Goal: Transaction & Acquisition: Subscribe to service/newsletter

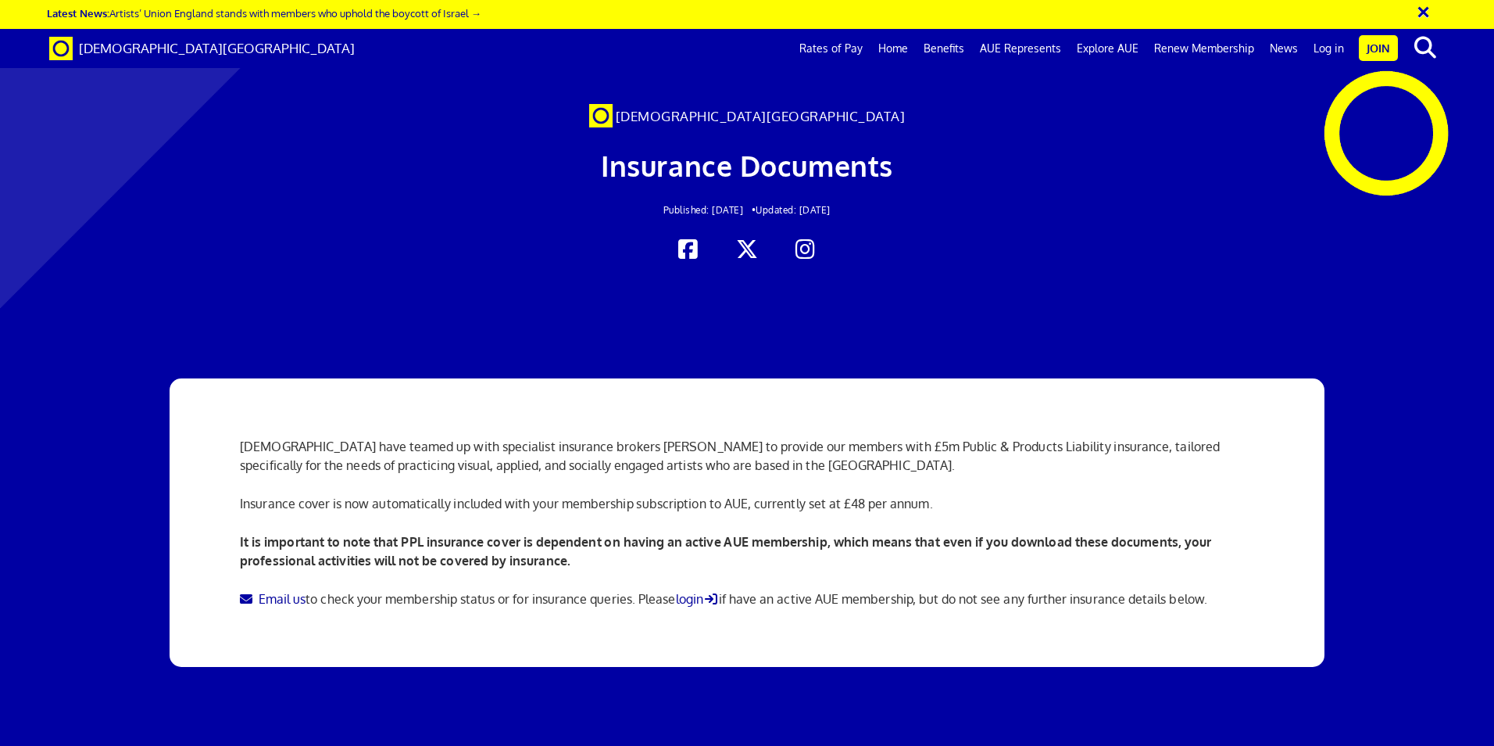
scroll to position [0, 24]
drag, startPoint x: 1421, startPoint y: 16, endPoint x: 1390, endPoint y: 16, distance: 31.3
click at [1421, 16] on button "×" at bounding box center [1434, 10] width 39 height 26
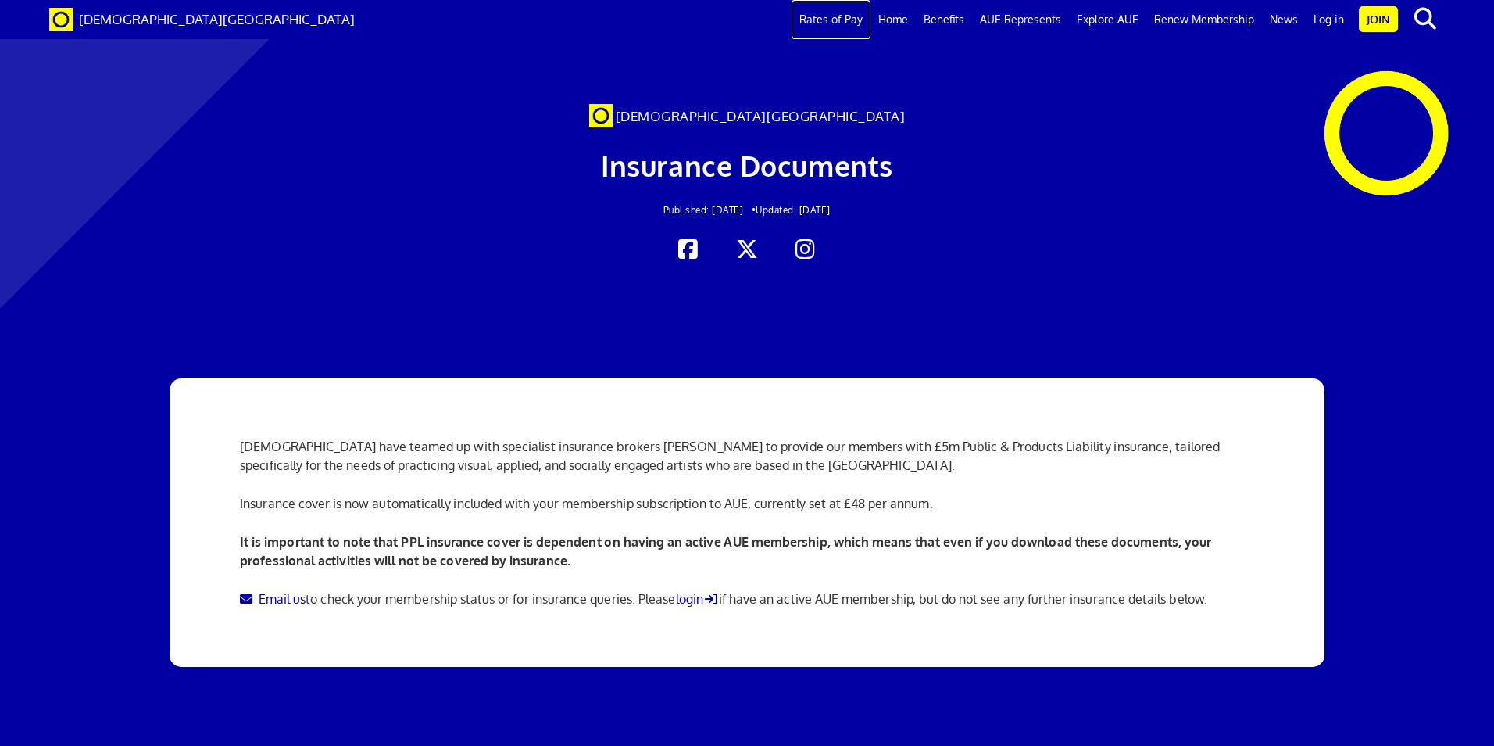
click at [829, 11] on link "Rates of Pay" at bounding box center [831, 19] width 79 height 39
click at [906, 25] on link "Home" at bounding box center [893, 19] width 45 height 39
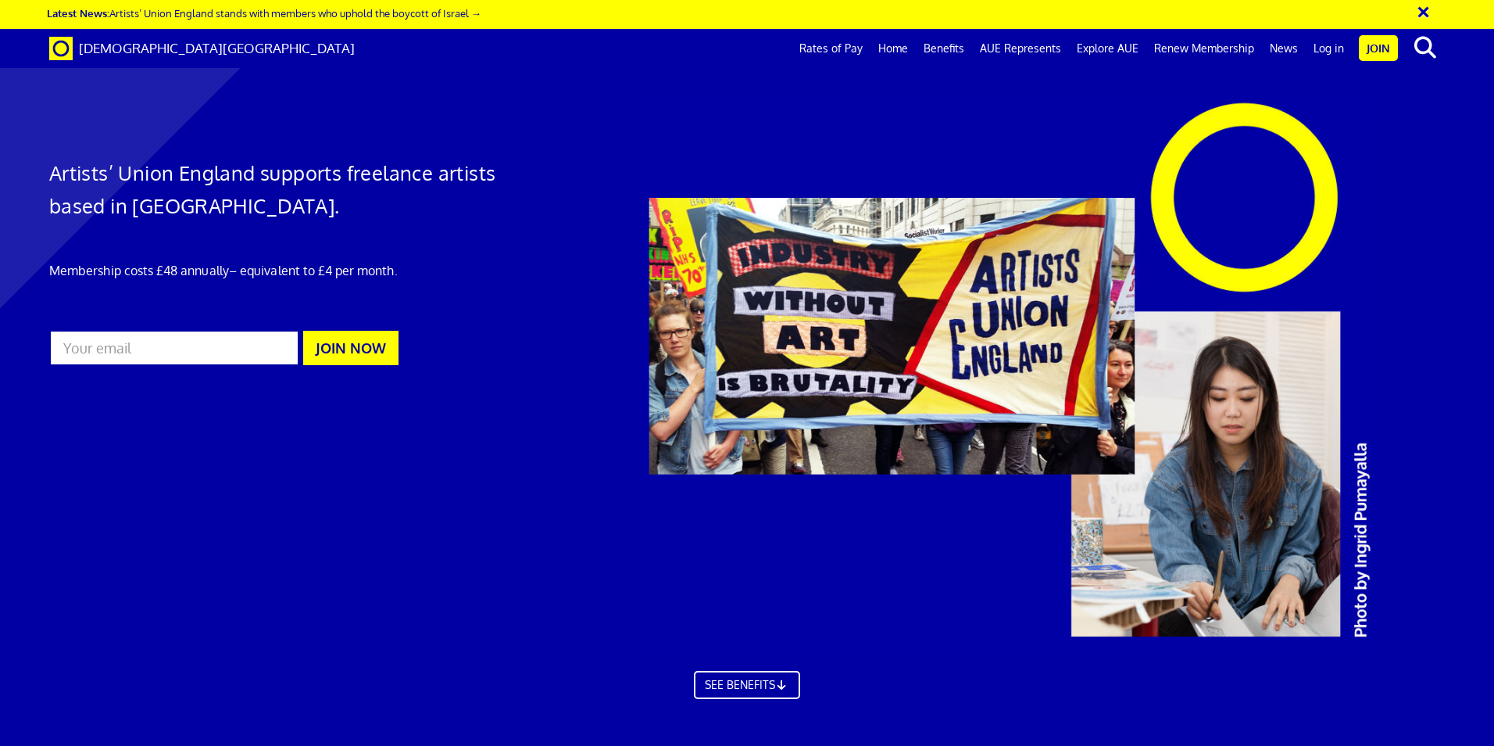
scroll to position [0, 24]
click at [940, 52] on link "Benefits" at bounding box center [944, 48] width 56 height 39
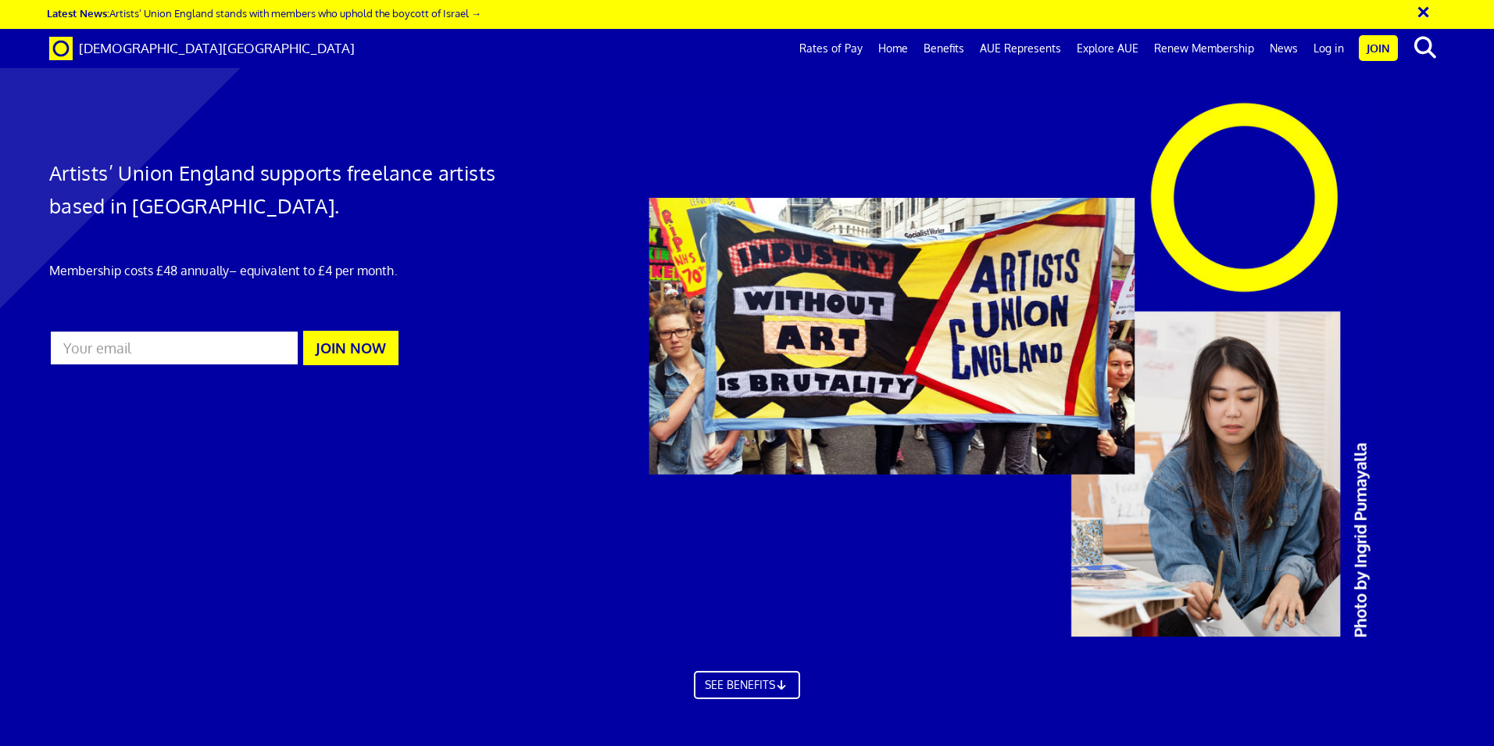
click at [832, 48] on link "Rates of Pay" at bounding box center [831, 48] width 79 height 39
click at [899, 50] on link "Home" at bounding box center [893, 48] width 45 height 39
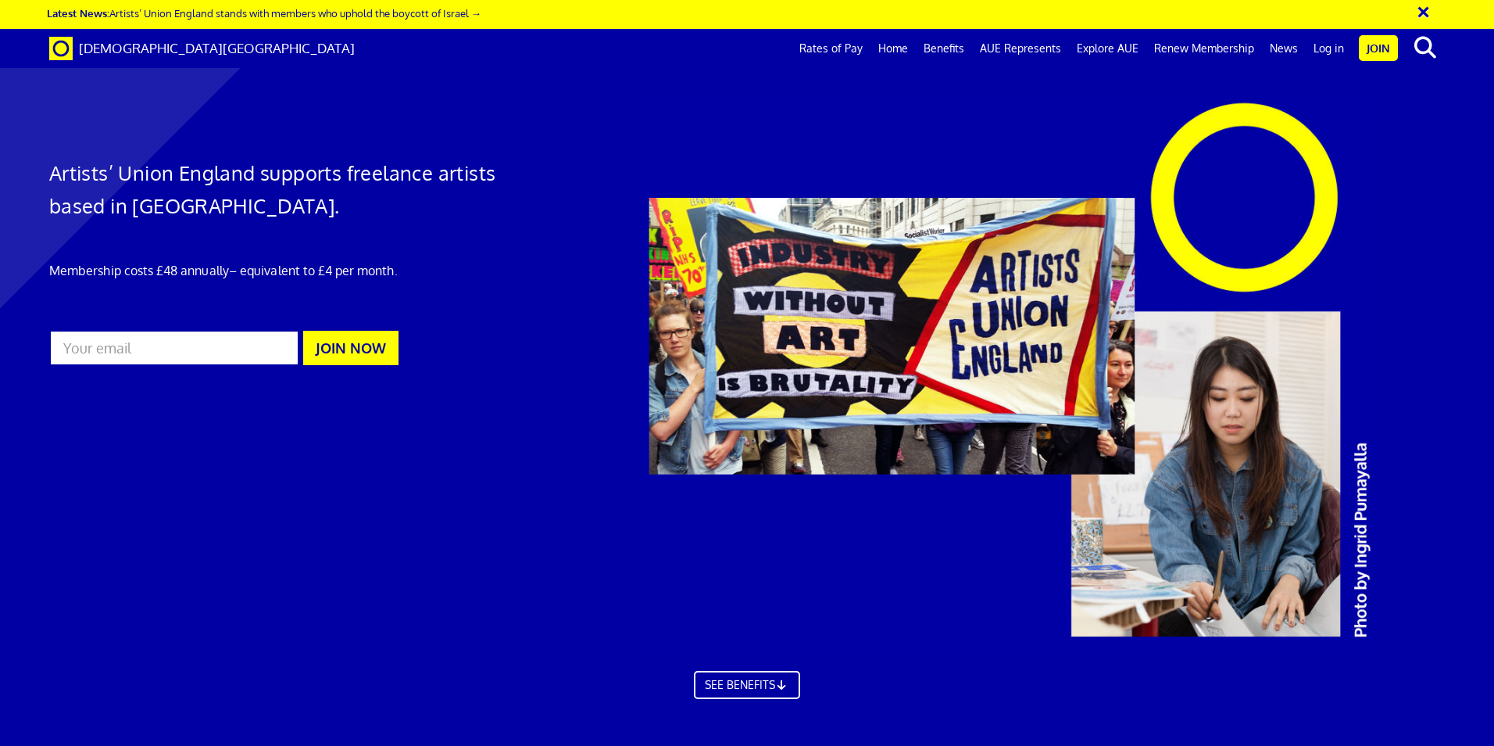
scroll to position [703, 0]
click at [964, 55] on link "Benefits" at bounding box center [944, 48] width 56 height 39
